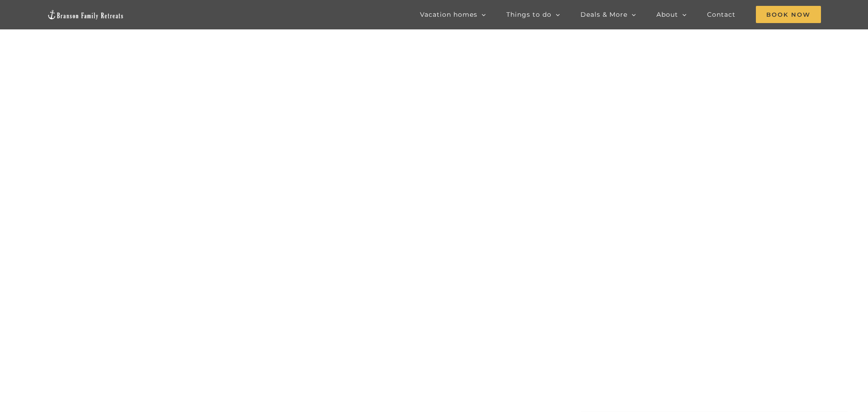
scroll to position [54, 0]
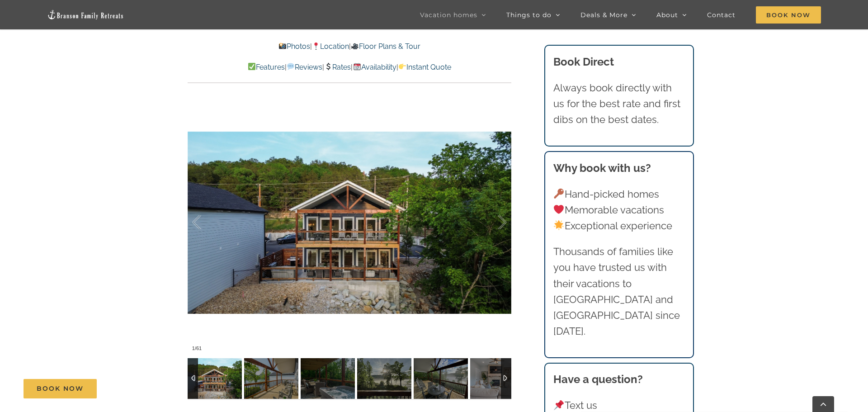
scroll to position [632, 0]
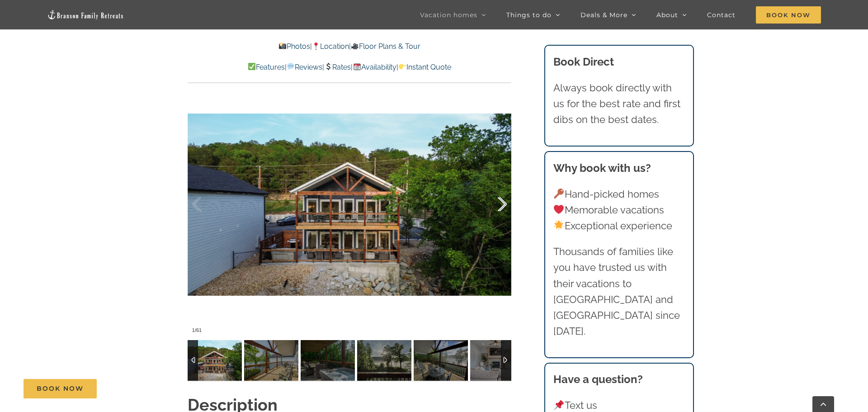
click at [501, 203] on div at bounding box center [493, 204] width 28 height 56
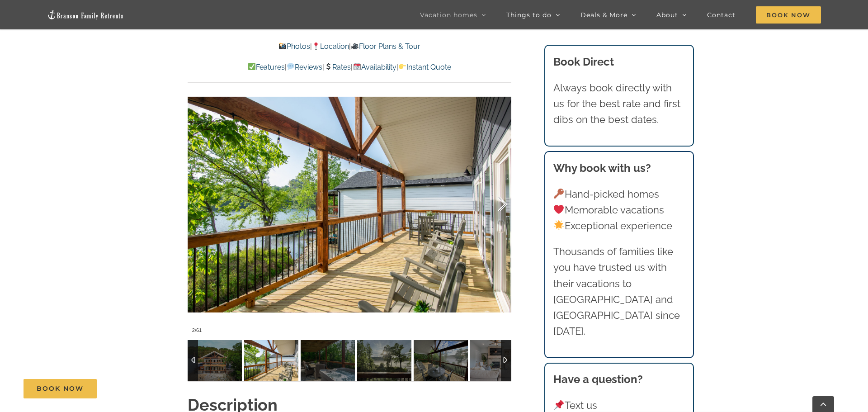
click at [501, 203] on div at bounding box center [493, 204] width 28 height 56
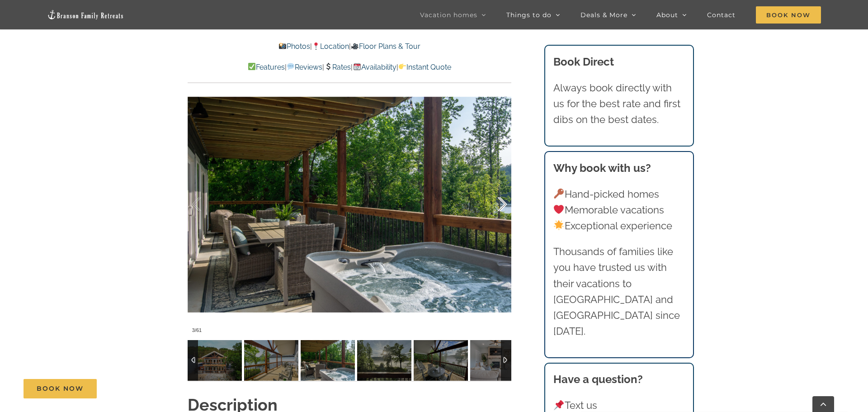
click at [501, 203] on div at bounding box center [493, 204] width 28 height 56
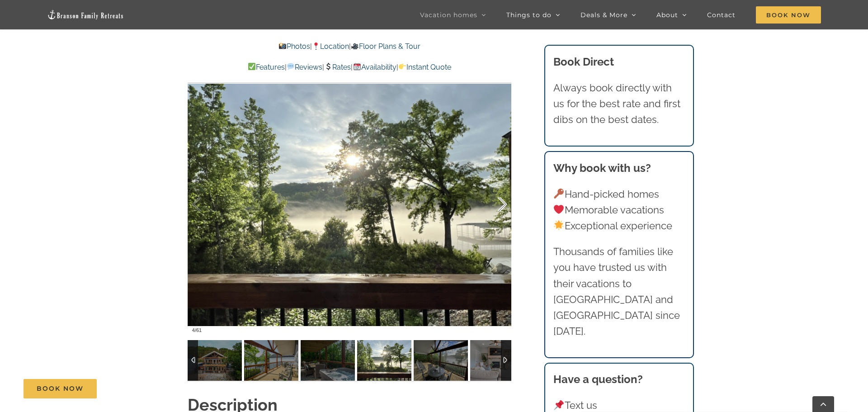
click at [501, 203] on div at bounding box center [493, 204] width 28 height 56
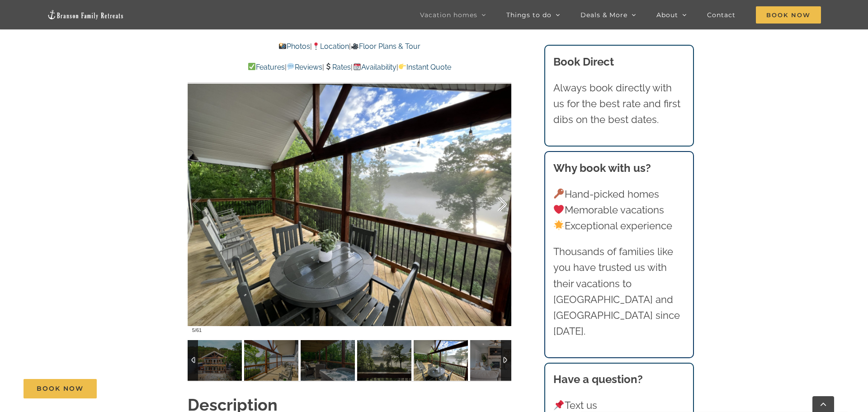
click at [501, 203] on div at bounding box center [493, 204] width 28 height 56
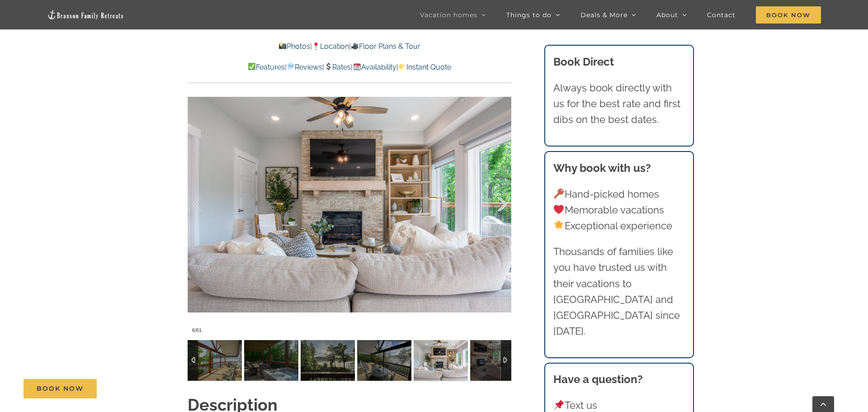
click at [501, 203] on div at bounding box center [493, 204] width 28 height 56
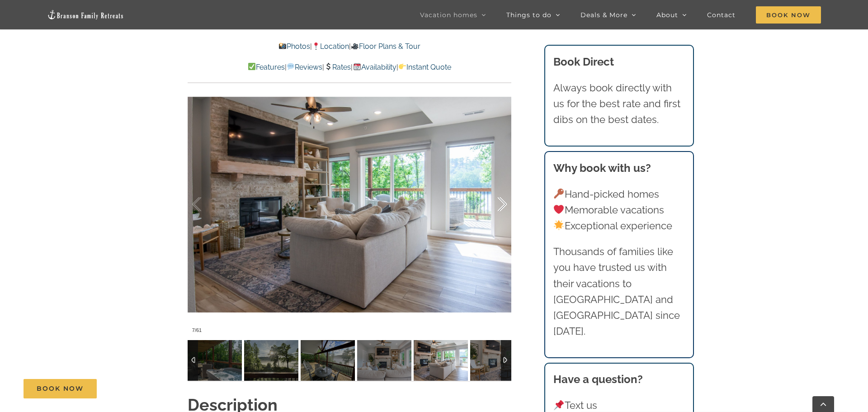
click at [501, 203] on div at bounding box center [493, 204] width 28 height 56
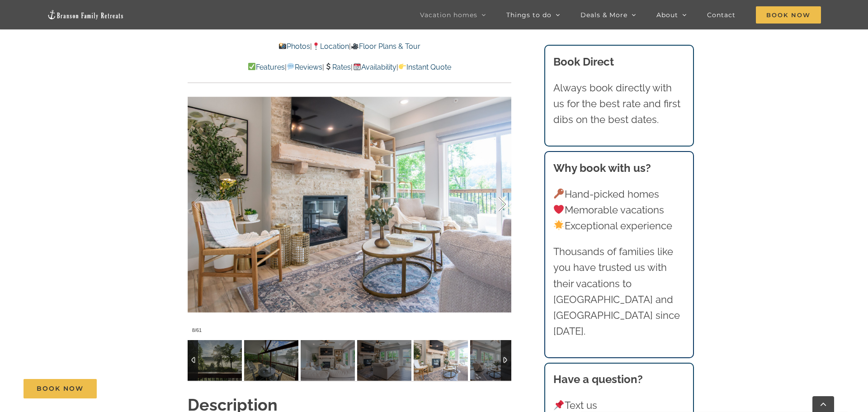
click at [501, 203] on div at bounding box center [493, 204] width 28 height 56
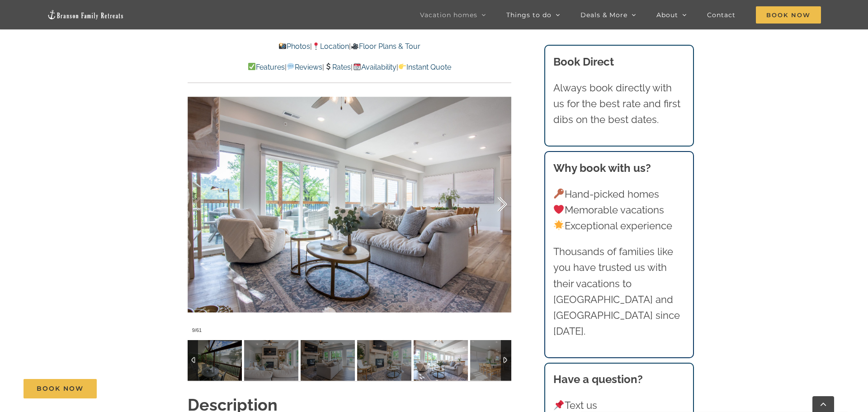
click at [501, 203] on div at bounding box center [493, 204] width 28 height 56
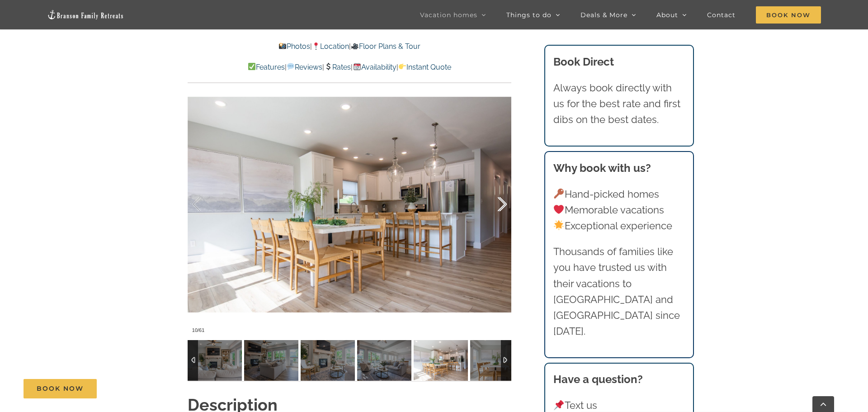
click at [501, 203] on div at bounding box center [493, 204] width 28 height 56
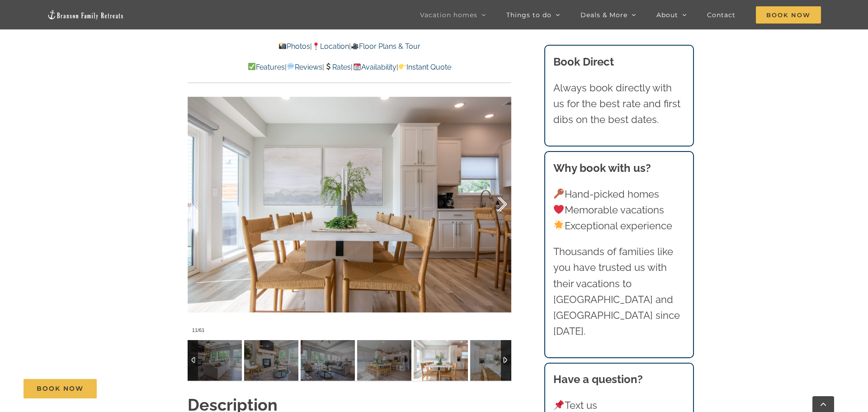
click at [501, 203] on div at bounding box center [493, 204] width 28 height 56
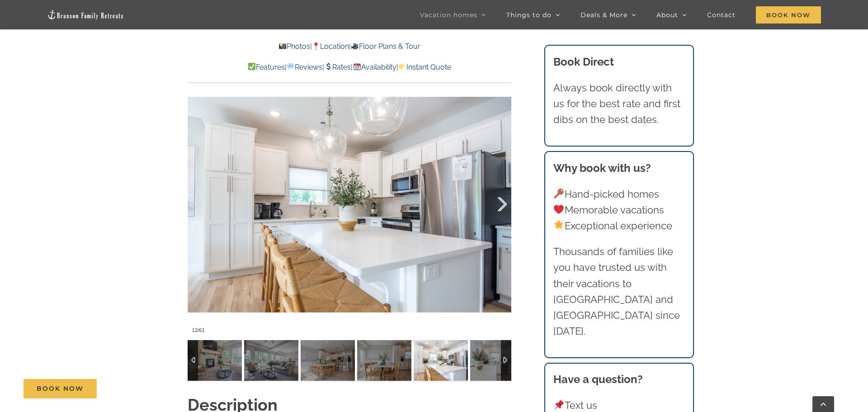
click at [501, 203] on div at bounding box center [493, 204] width 28 height 56
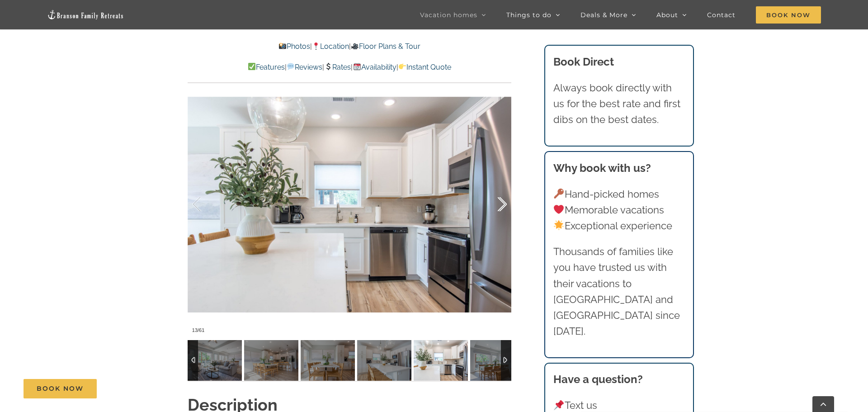
click at [501, 203] on div at bounding box center [493, 204] width 28 height 56
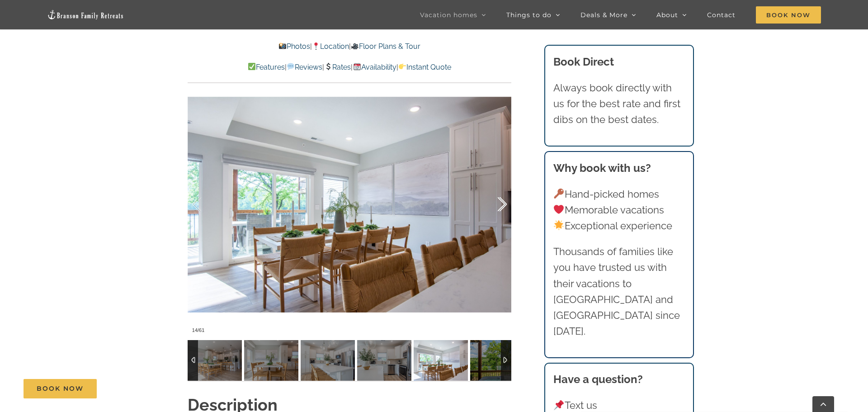
click at [501, 203] on div at bounding box center [493, 204] width 28 height 56
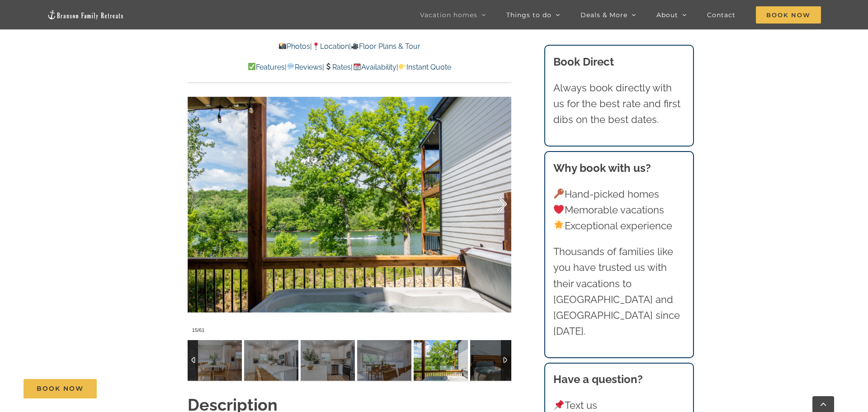
click at [501, 203] on div at bounding box center [493, 204] width 28 height 56
